Goal: Find specific page/section: Find specific page/section

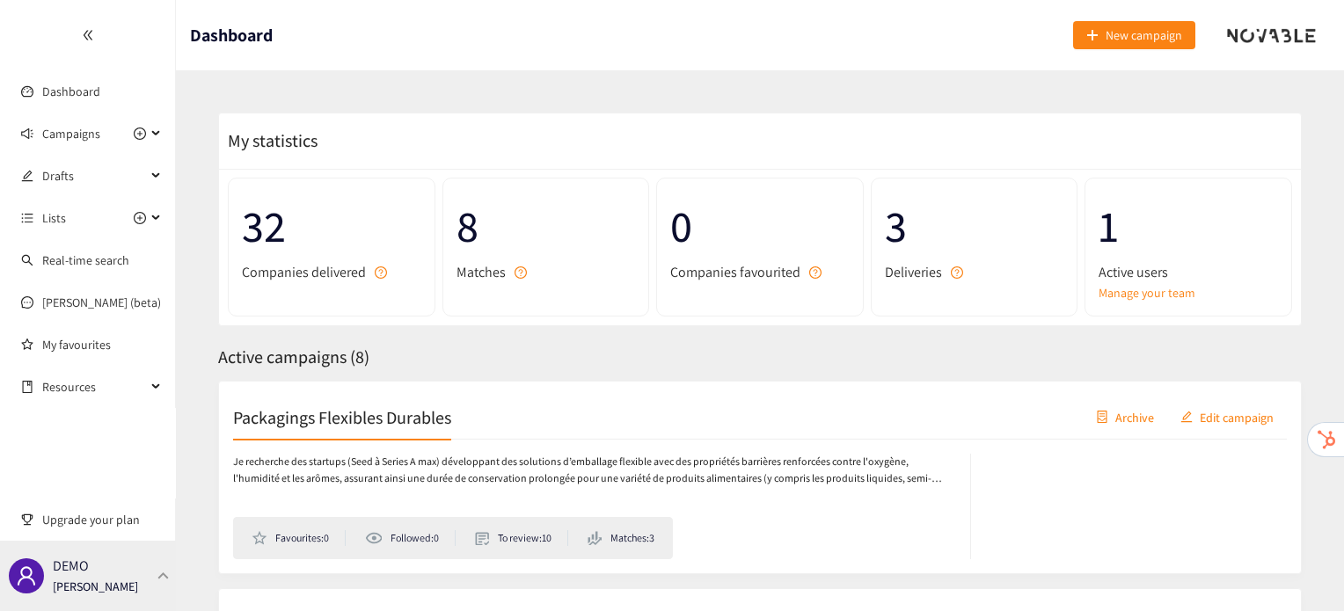
click at [126, 597] on div "DEMO [PERSON_NAME]" at bounding box center [88, 576] width 176 height 70
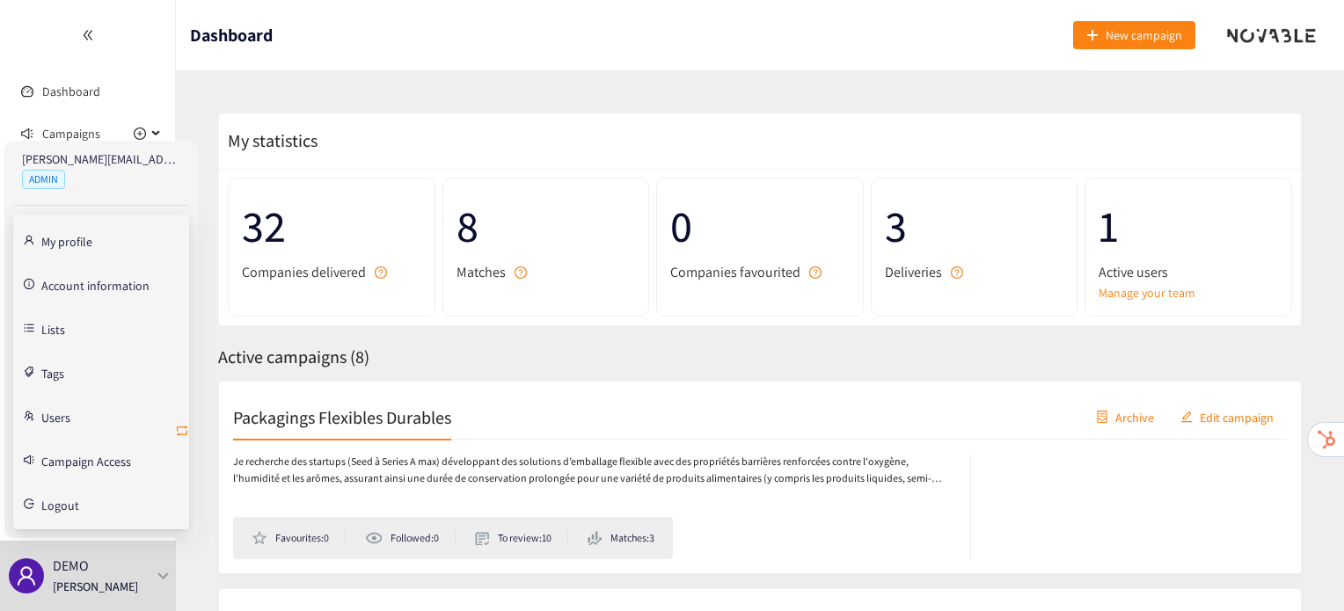
click at [186, 428] on icon "retweet" at bounding box center [182, 431] width 14 height 14
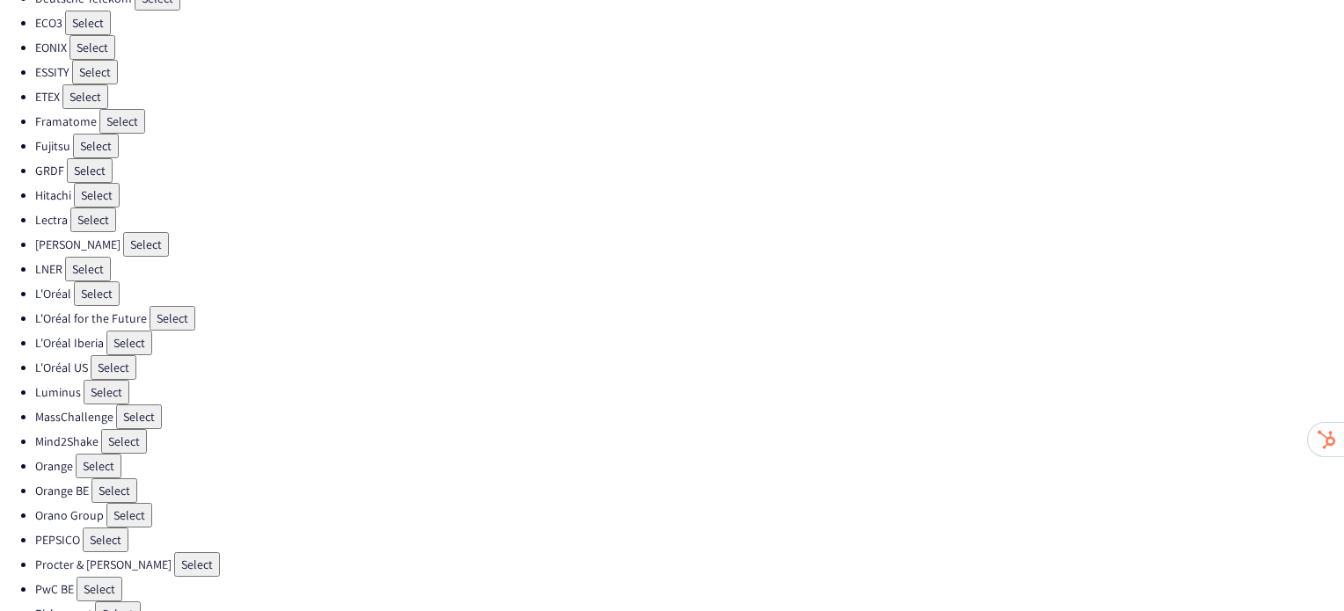
scroll to position [369, 0]
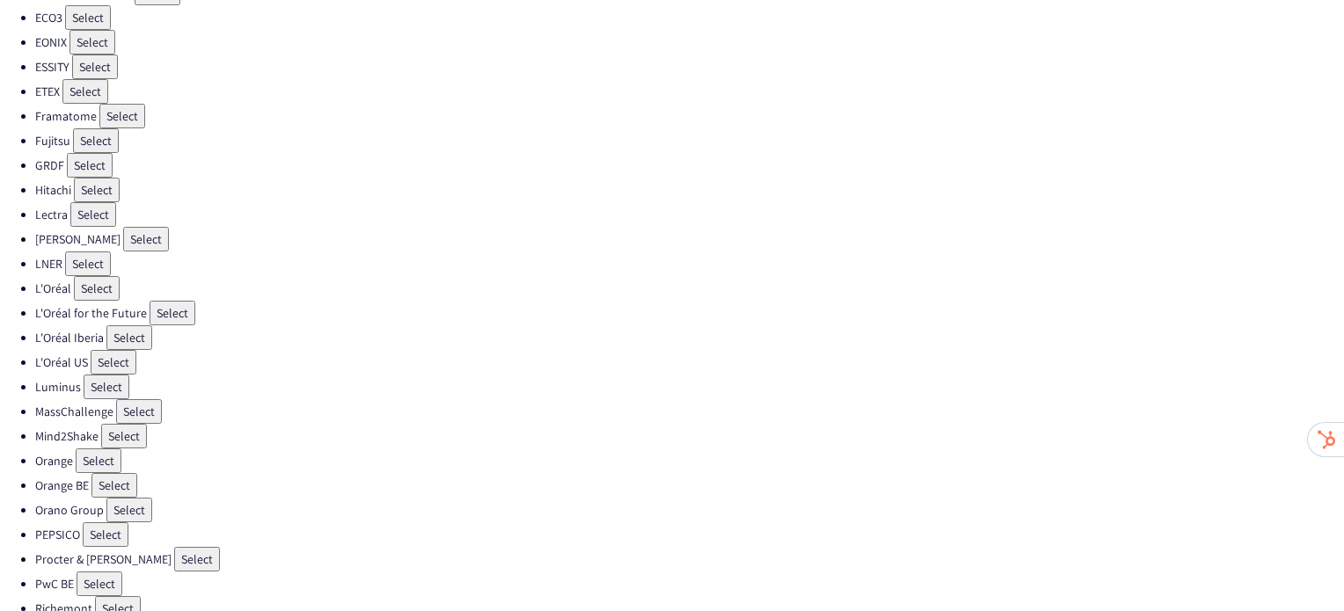
click at [84, 79] on button "Select" at bounding box center [85, 91] width 46 height 25
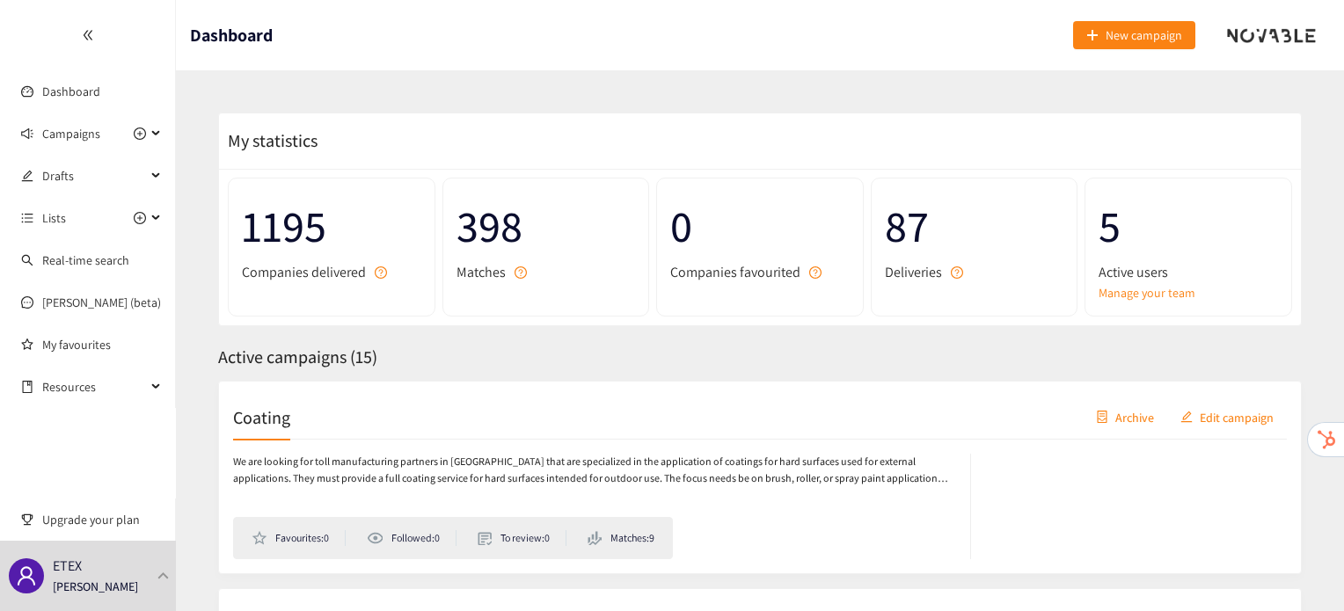
scroll to position [46, 0]
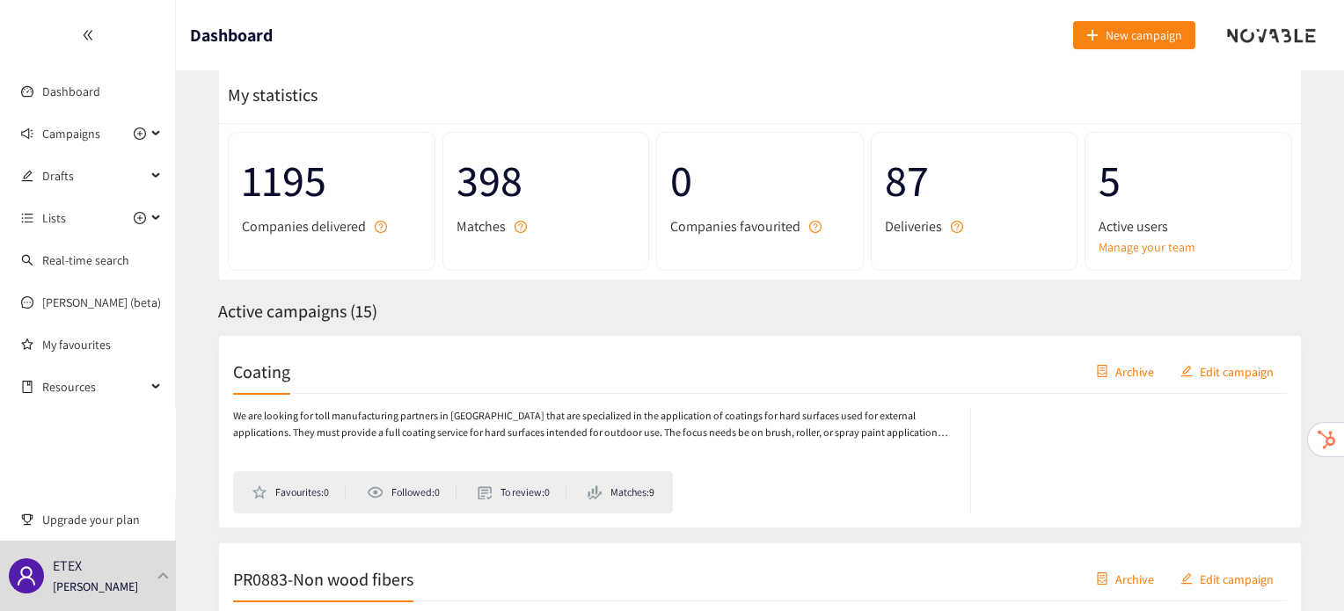
click at [271, 379] on h2 "Coating" at bounding box center [261, 371] width 57 height 25
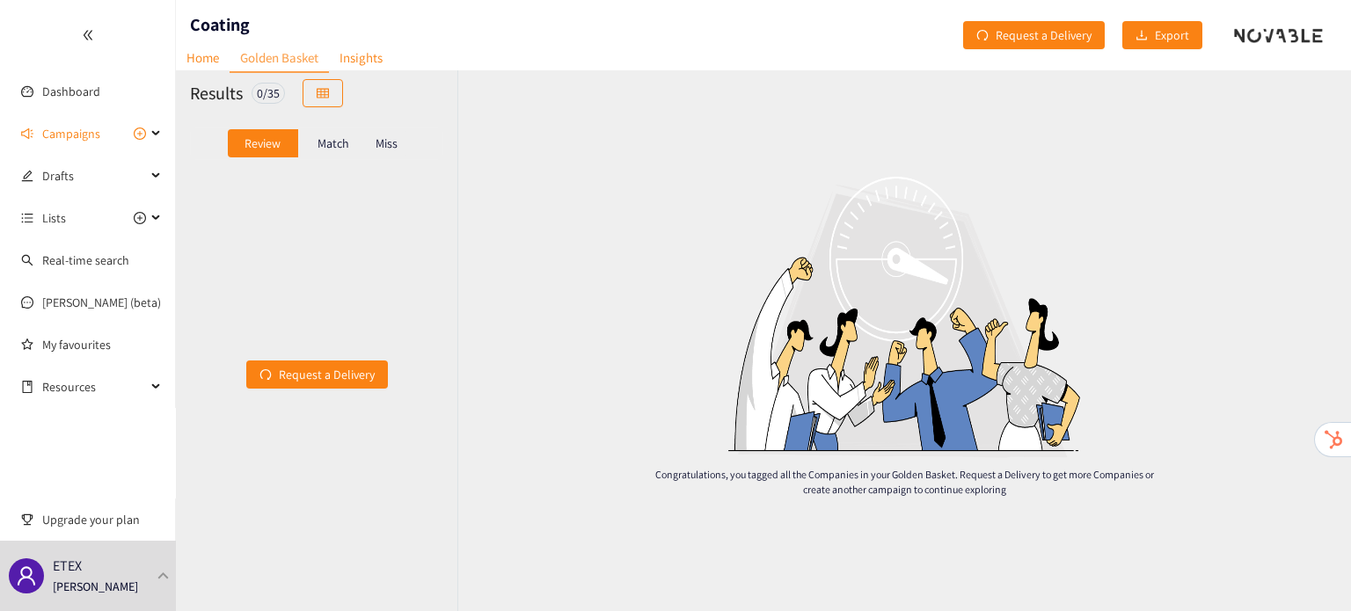
click at [391, 142] on p "Miss" at bounding box center [387, 143] width 22 height 14
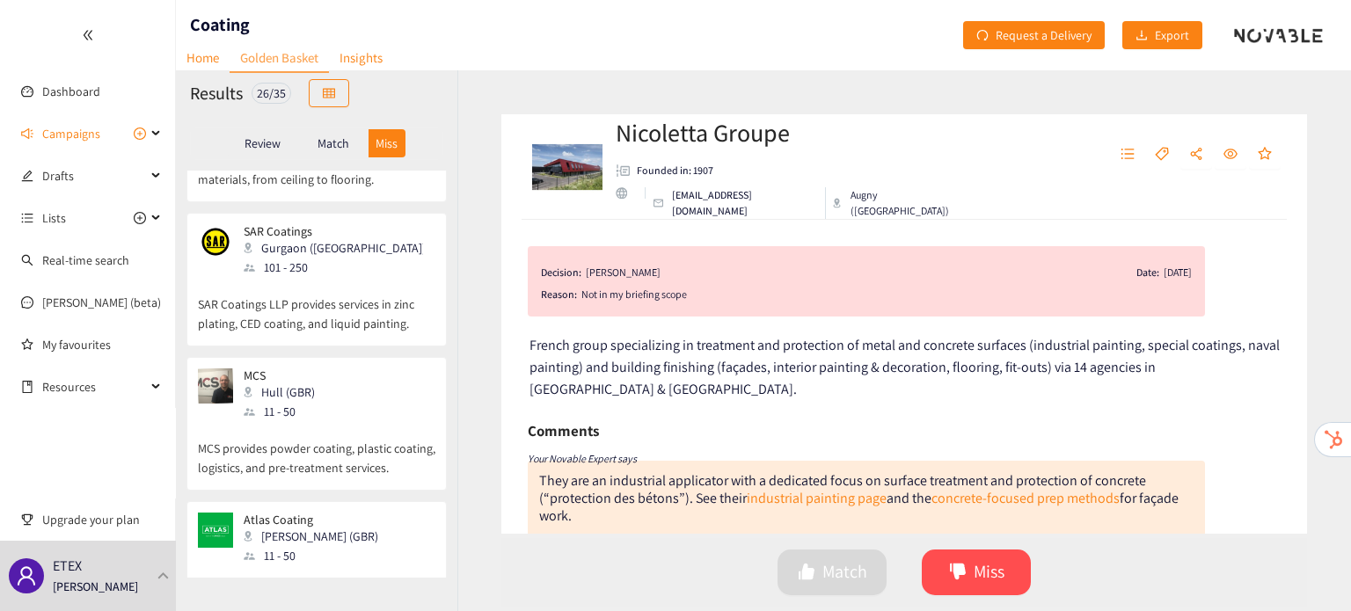
scroll to position [3682, 0]
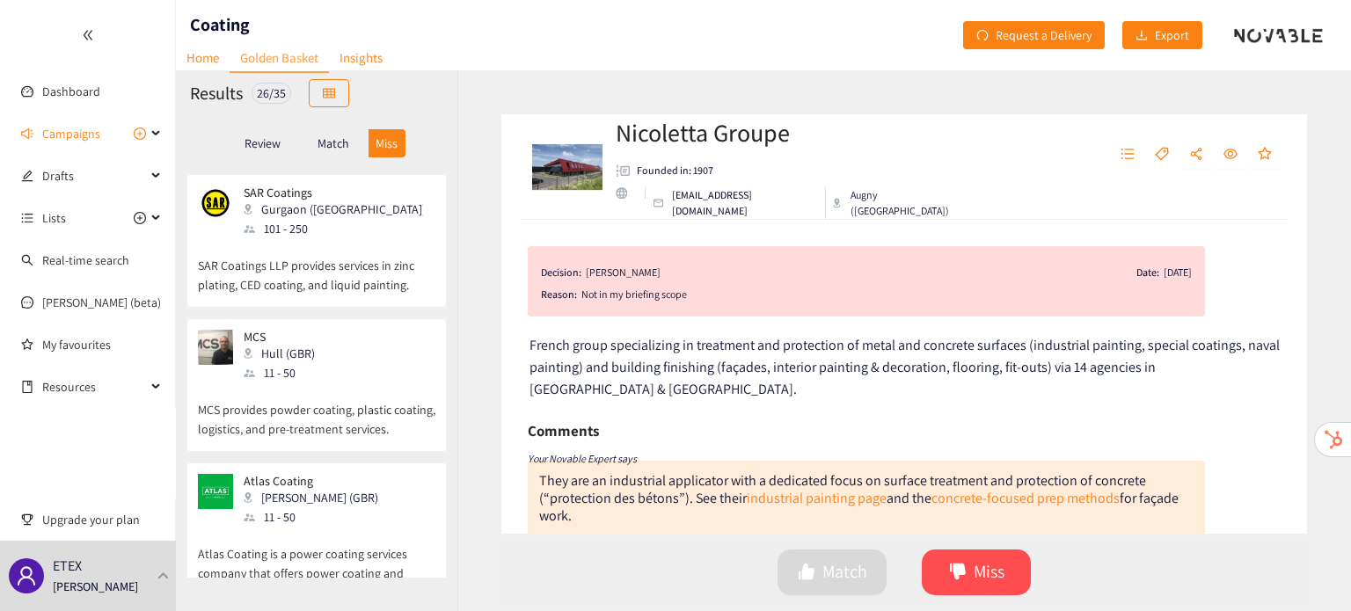
click at [338, 136] on p "Match" at bounding box center [334, 143] width 32 height 14
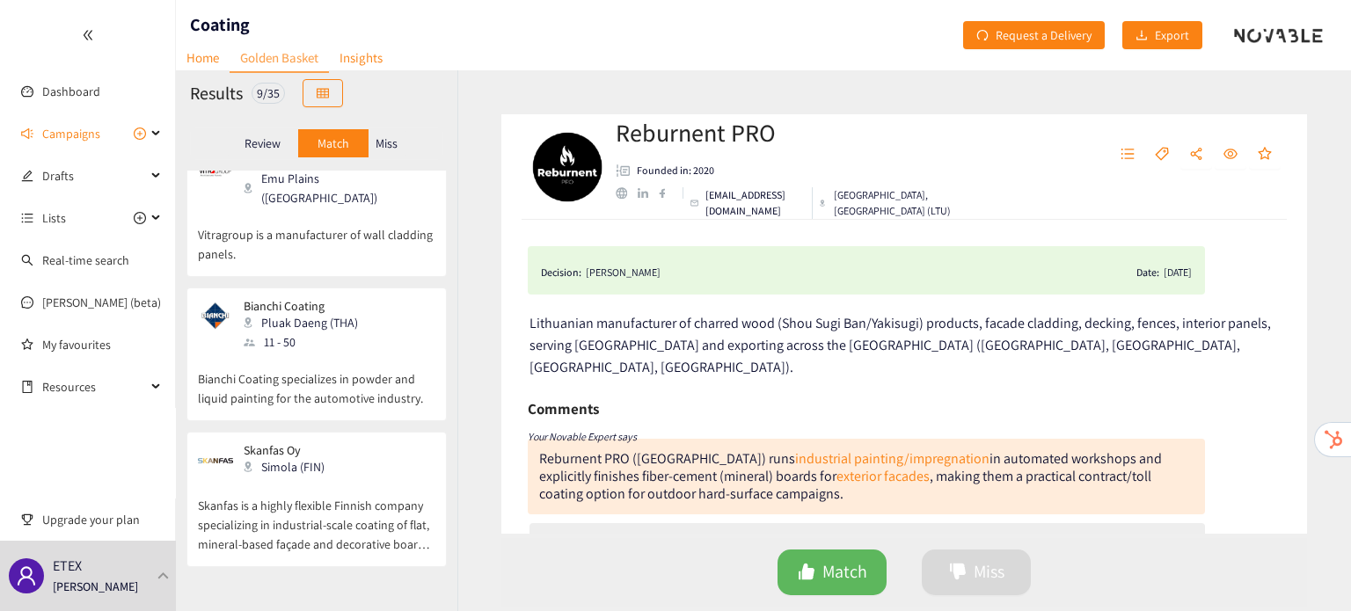
scroll to position [917, 0]
